Goal: Find specific page/section: Find specific page/section

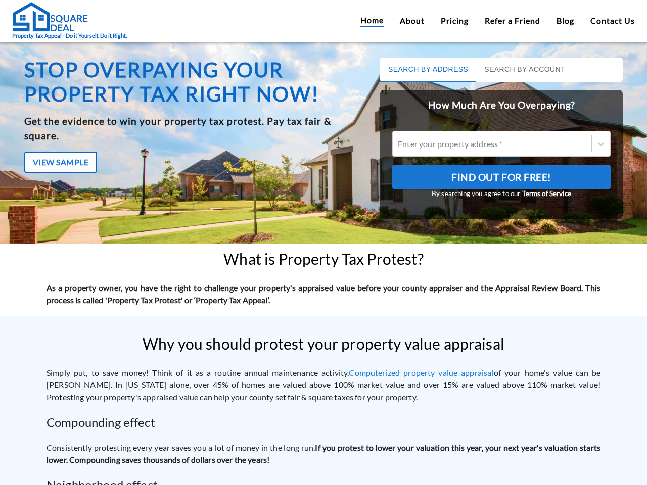
click at [323, 243] on div "Stop overpaying your property tax right now! Get the evidence to win your prope…" at bounding box center [190, 146] width 356 height 202
click at [422, 70] on button "Search by Address" at bounding box center [428, 70] width 96 height 24
click at [519, 70] on button "Search by Account" at bounding box center [524, 70] width 97 height 24
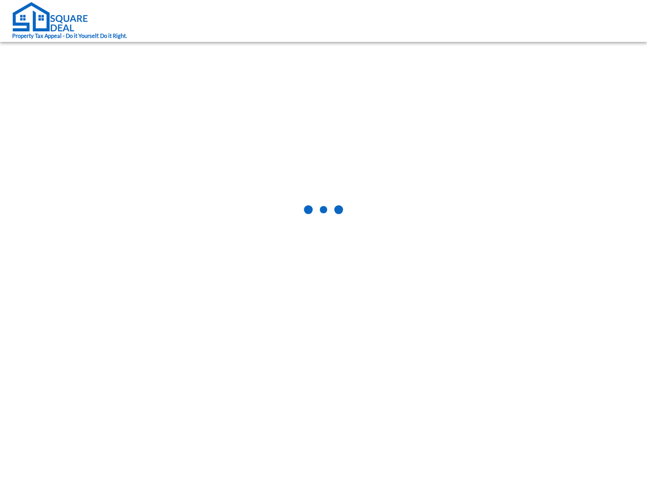
click at [61, 148] on body "Property Tax Appeal - Do it Yourself. Do it Right." at bounding box center [323, 242] width 647 height 485
